Goal: Find specific fact: Find specific fact

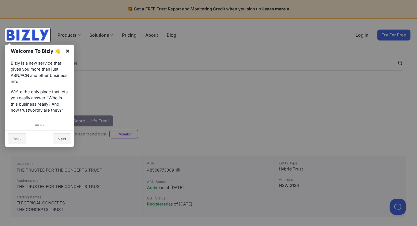
click at [69, 53] on link "×" at bounding box center [67, 51] width 12 height 12
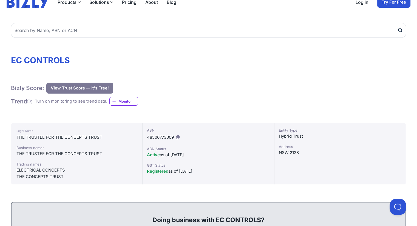
scroll to position [27, 0]
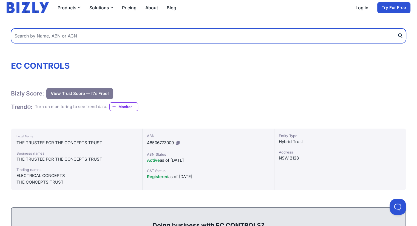
click at [60, 37] on input "text" at bounding box center [208, 36] width 395 height 15
type input "EC controls"
click at [397, 29] on button "submit" at bounding box center [401, 36] width 9 height 15
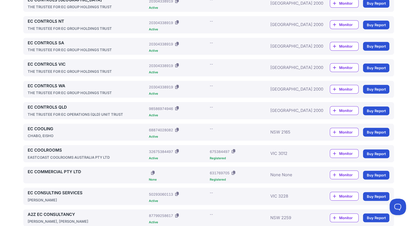
scroll to position [249, 0]
click at [57, 109] on link "EC CONTROLS QLD" at bounding box center [87, 108] width 119 height 6
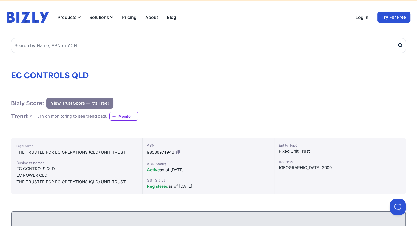
scroll to position [27, 0]
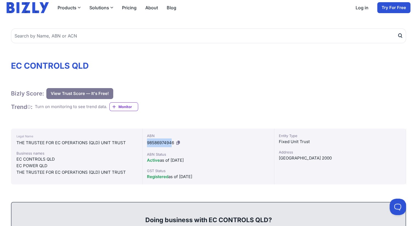
drag, startPoint x: 146, startPoint y: 144, endPoint x: 173, endPoint y: 143, distance: 26.7
click at [173, 143] on div "ABN 98586974946 ABN Status Active as of 12/04/2024 GST Status Registered as of …" at bounding box center [209, 157] width 132 height 56
drag, startPoint x: 177, startPoint y: 143, endPoint x: 257, endPoint y: 32, distance: 136.3
click at [178, 143] on icon at bounding box center [178, 143] width 4 height 4
copy span "9858697494"
